Goal: Task Accomplishment & Management: Complete application form

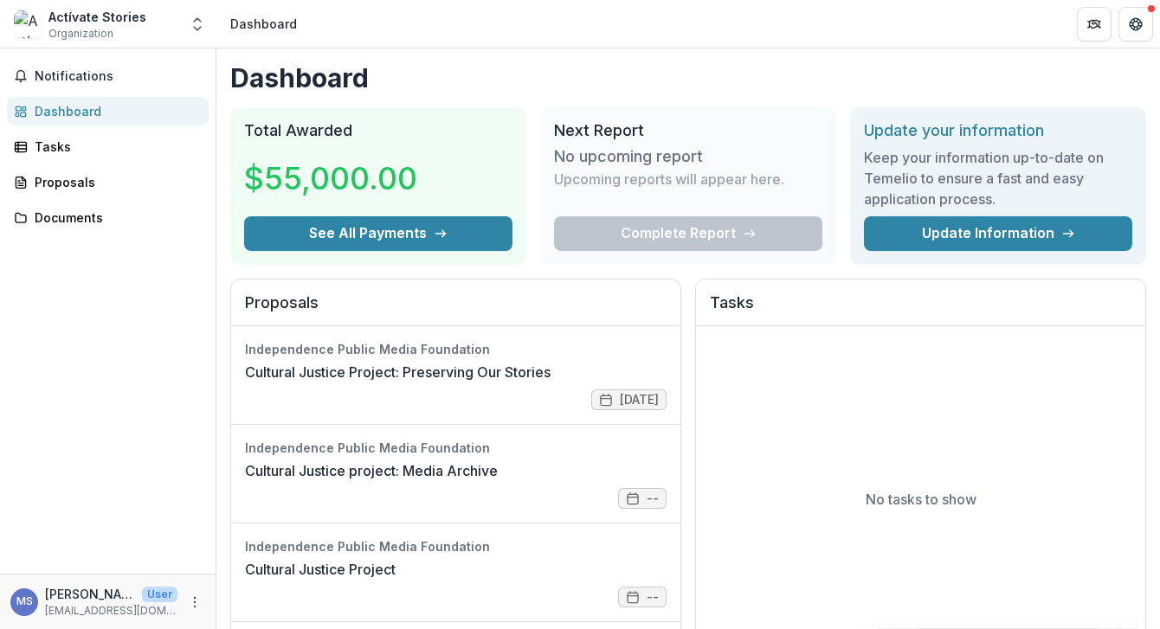
click at [132, 33] on div "Actívate Stories Organization" at bounding box center [97, 25] width 98 height 34
click at [136, 24] on div "Actívate Stories" at bounding box center [97, 17] width 98 height 18
click at [194, 25] on icon "Open entity switcher" at bounding box center [197, 24] width 17 height 17
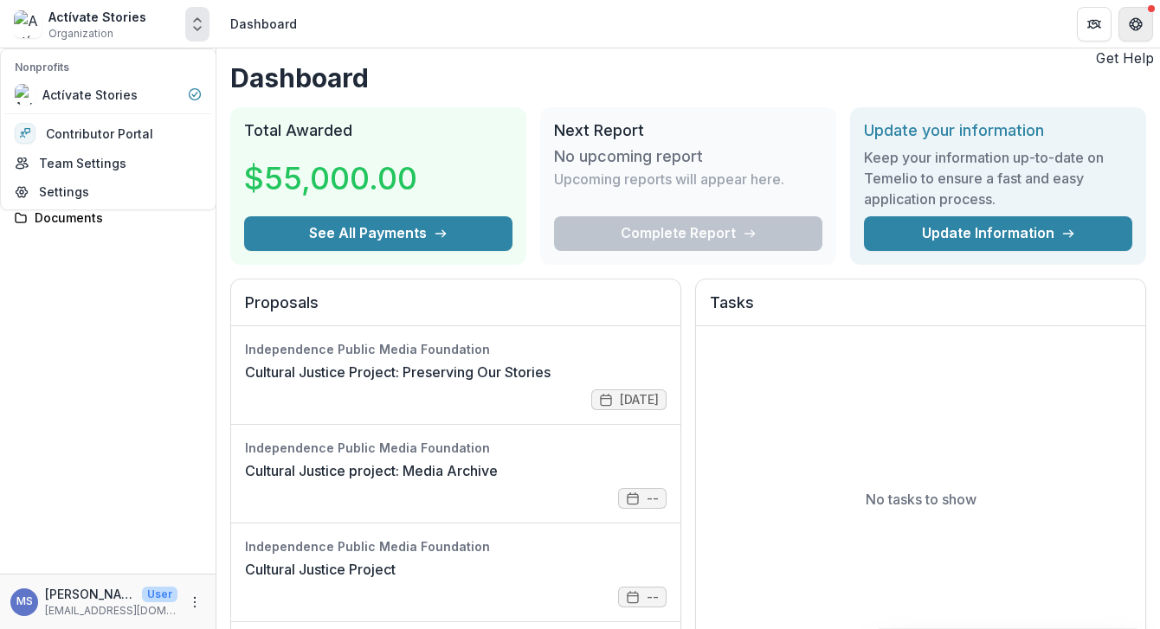
click at [1129, 9] on button "Get Help" at bounding box center [1135, 24] width 35 height 35
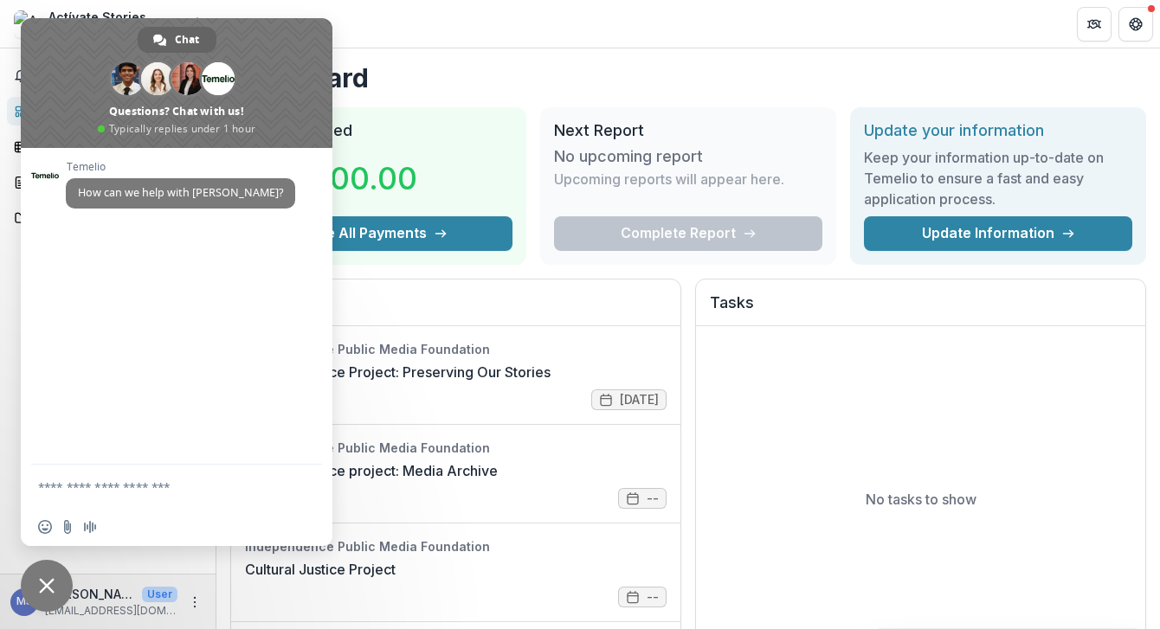
click at [458, 43] on header "Dashboard" at bounding box center [688, 24] width 944 height 48
click at [39, 603] on span "Close chat" at bounding box center [47, 586] width 52 height 52
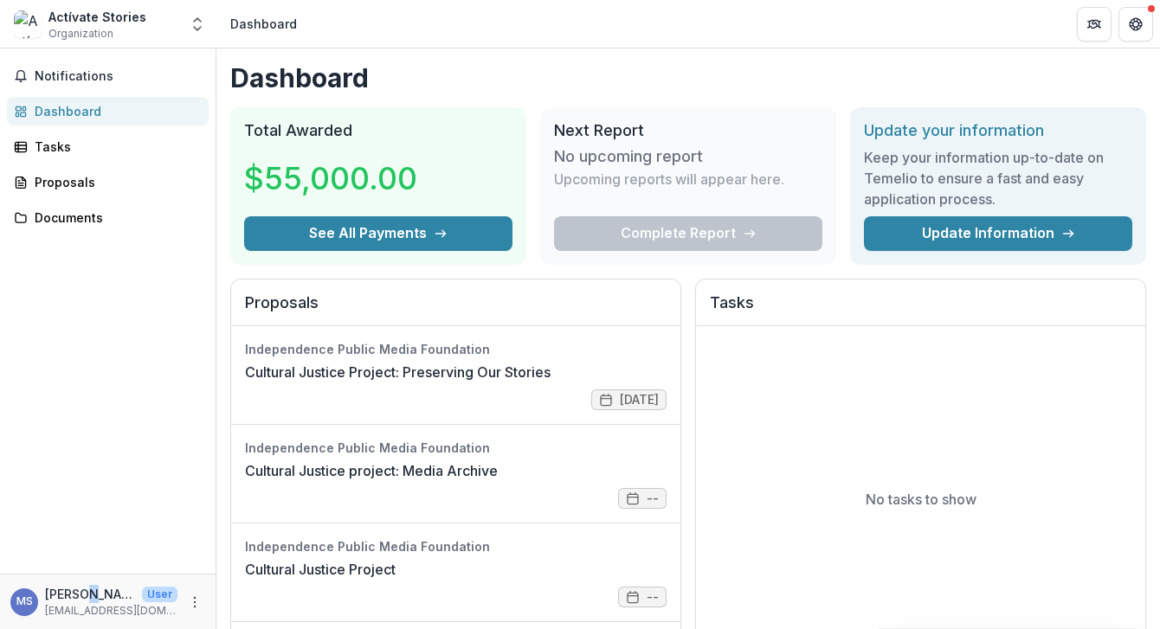
click at [86, 588] on p "[PERSON_NAME]" at bounding box center [90, 594] width 90 height 18
click at [83, 600] on p "[PERSON_NAME]" at bounding box center [90, 594] width 90 height 18
click at [199, 592] on button "More" at bounding box center [194, 602] width 21 height 21
click at [71, 437] on div "Notifications Dashboard Tasks Proposals Documents" at bounding box center [108, 310] width 216 height 525
click at [126, 14] on div "Actívate Stories" at bounding box center [97, 17] width 98 height 18
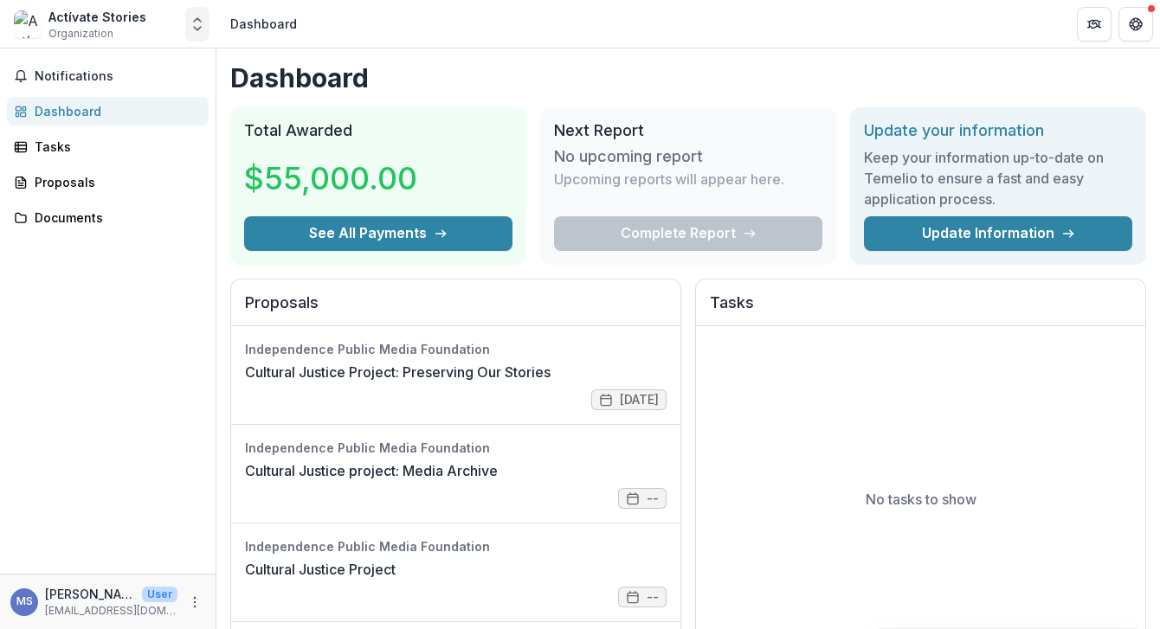
click at [202, 27] on icon "Open entity switcher" at bounding box center [197, 24] width 17 height 17
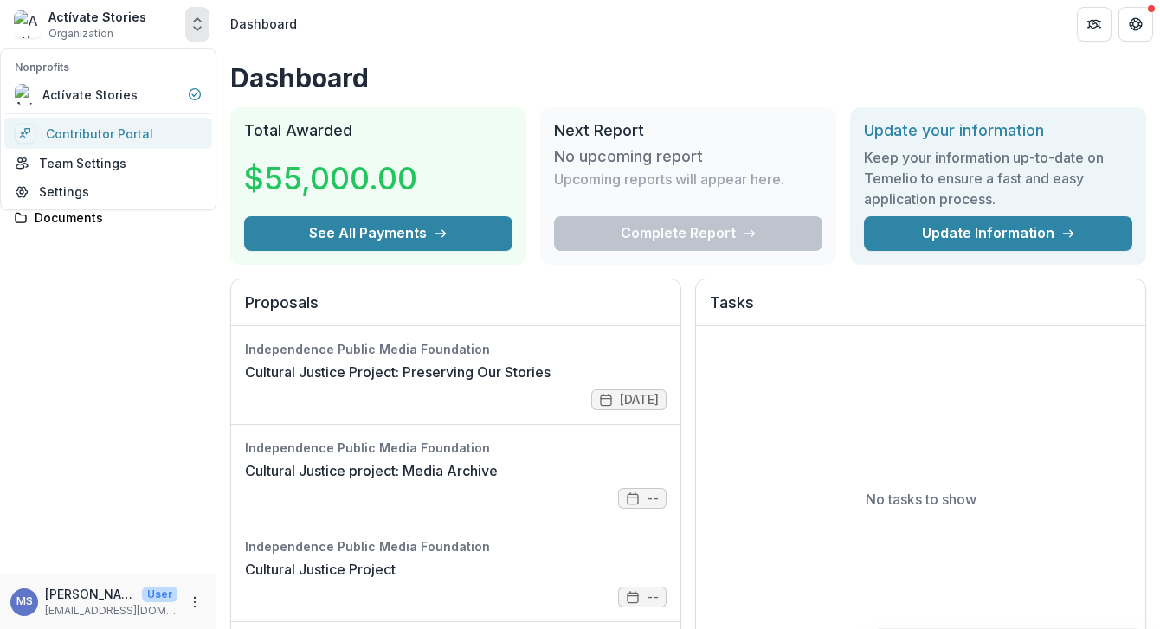
click at [139, 130] on link "Contributor Portal" at bounding box center [108, 133] width 208 height 31
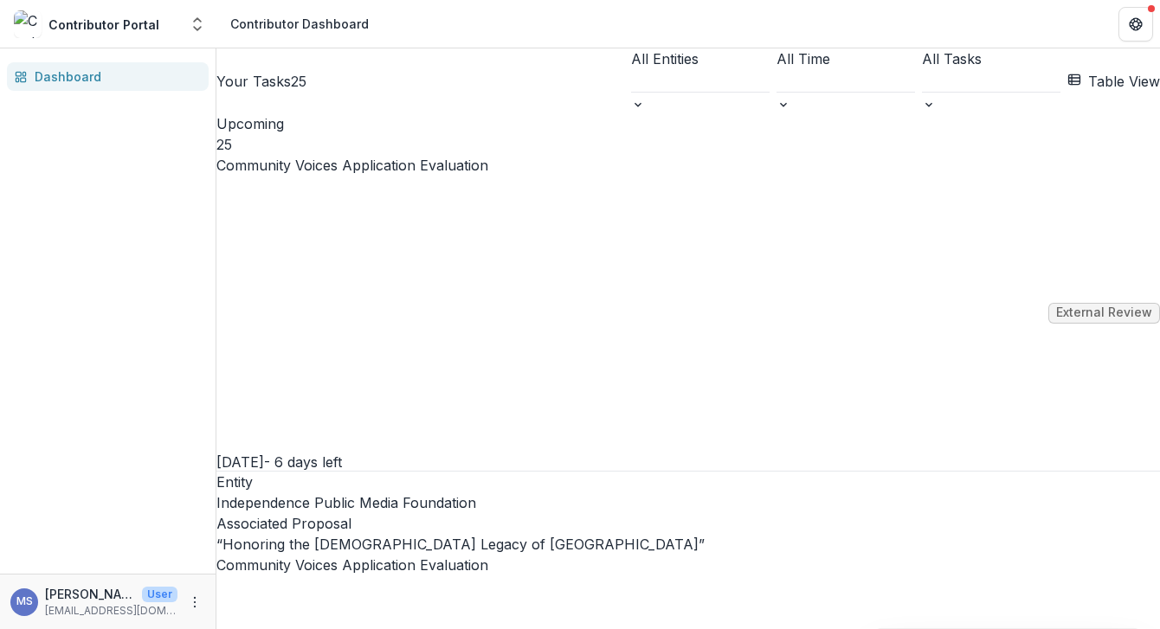
click at [133, 34] on div "Contributor Portal" at bounding box center [96, 24] width 164 height 28
click at [197, 24] on icon "Open entity switcher" at bounding box center [197, 24] width 17 height 17
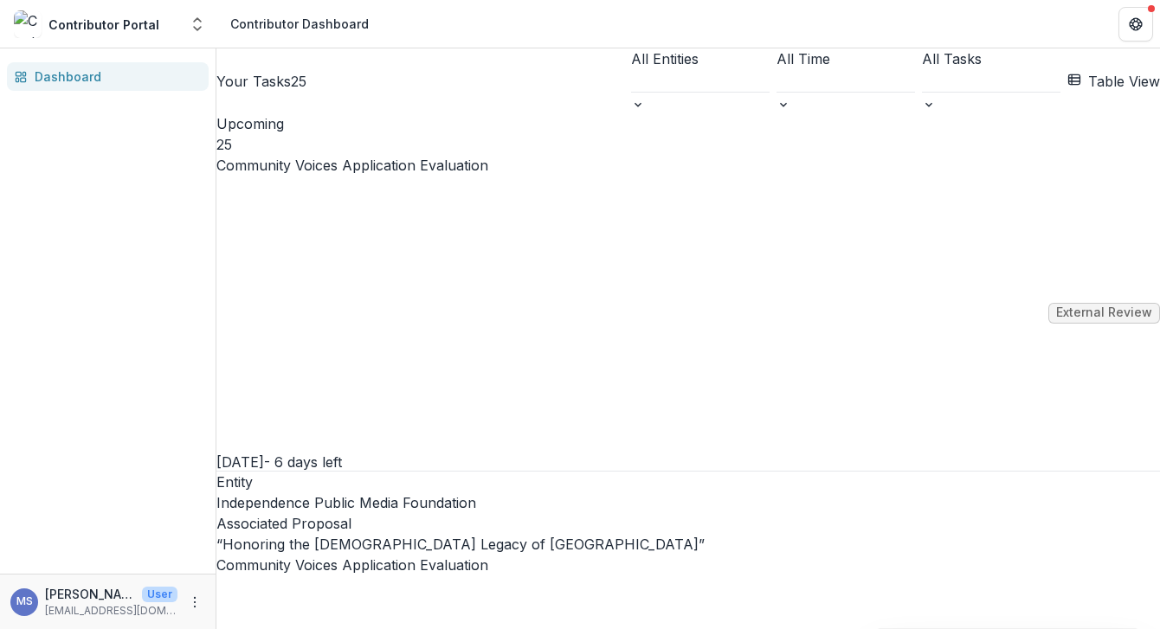
click at [409, 176] on link "Community Voices Application Evaluation" at bounding box center [352, 165] width 272 height 21
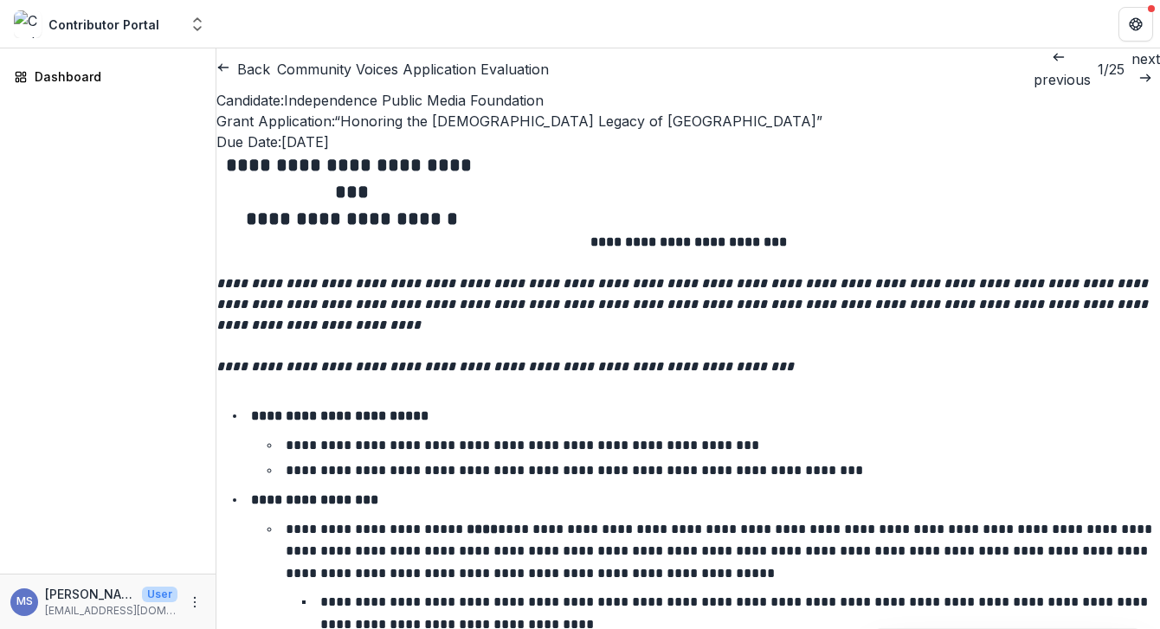
drag, startPoint x: 261, startPoint y: 74, endPoint x: 448, endPoint y: 133, distance: 195.2
click at [270, 68] on button "Back" at bounding box center [243, 69] width 54 height 21
